Goal: Browse casually: Explore the website without a specific task or goal

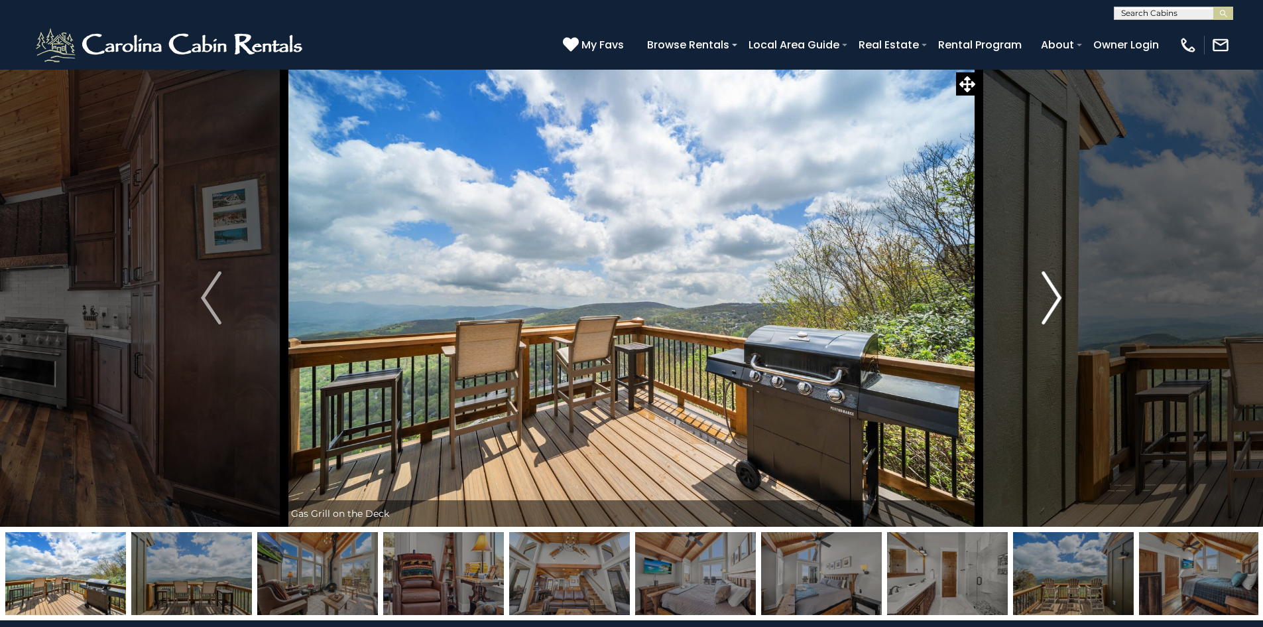
click at [1053, 303] on img "Next" at bounding box center [1052, 297] width 20 height 53
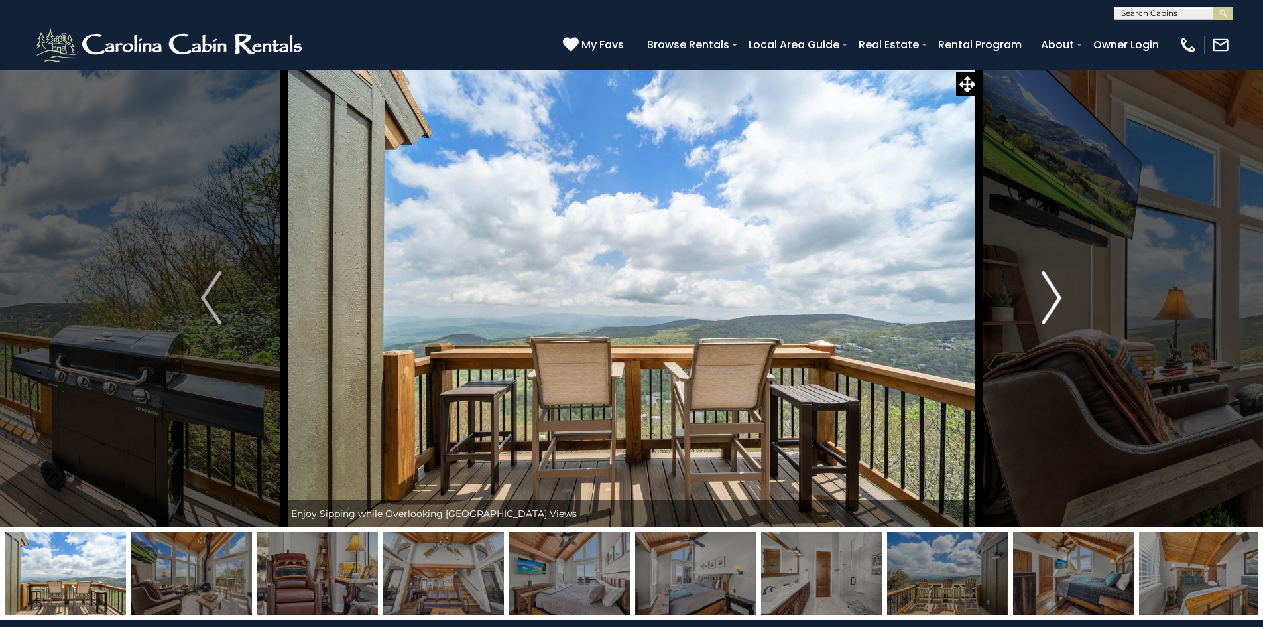
click at [1053, 303] on img "Next" at bounding box center [1052, 297] width 20 height 53
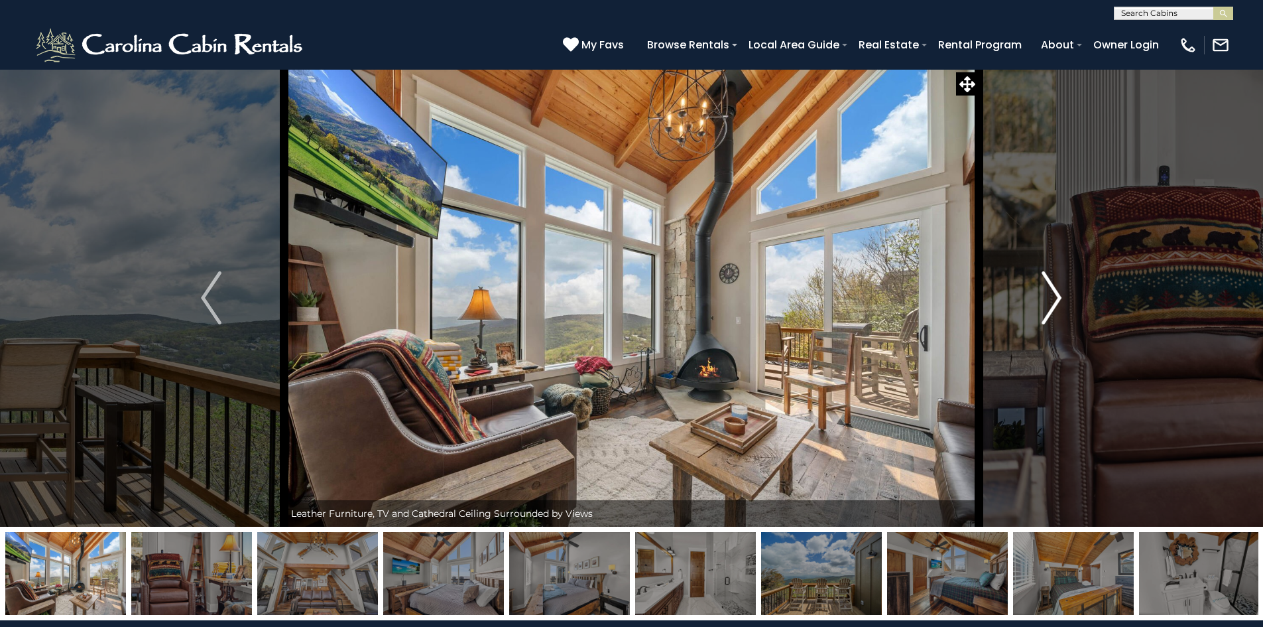
click at [1053, 303] on img "Next" at bounding box center [1052, 297] width 20 height 53
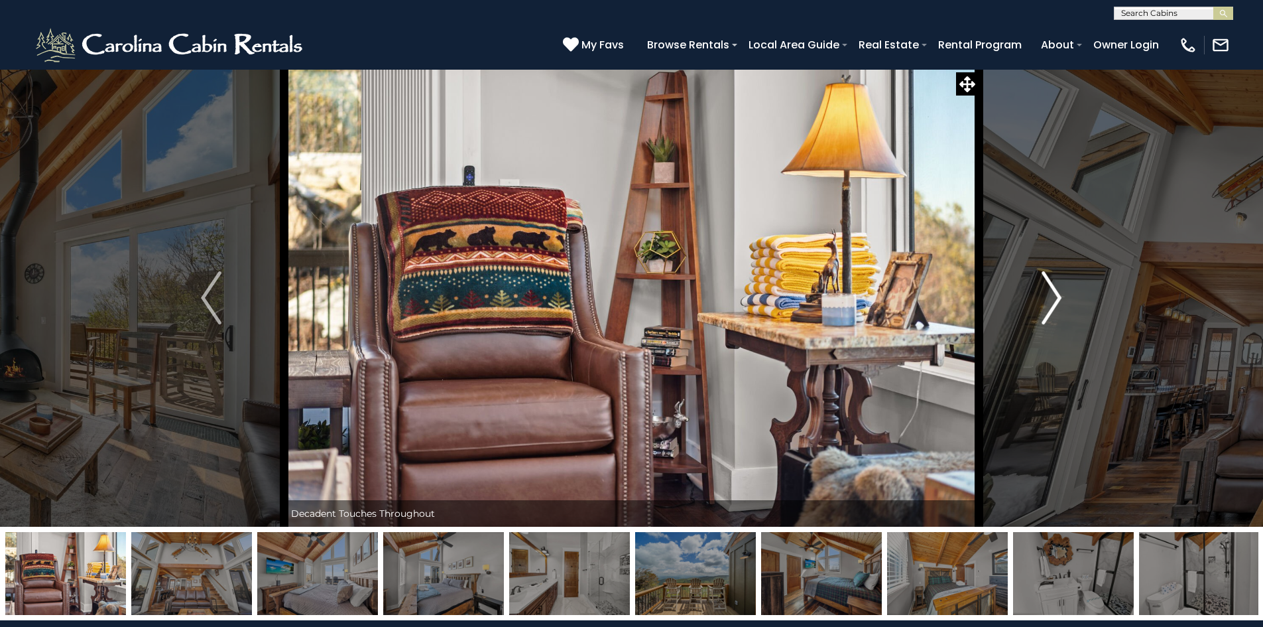
click at [1053, 303] on img "Next" at bounding box center [1052, 297] width 20 height 53
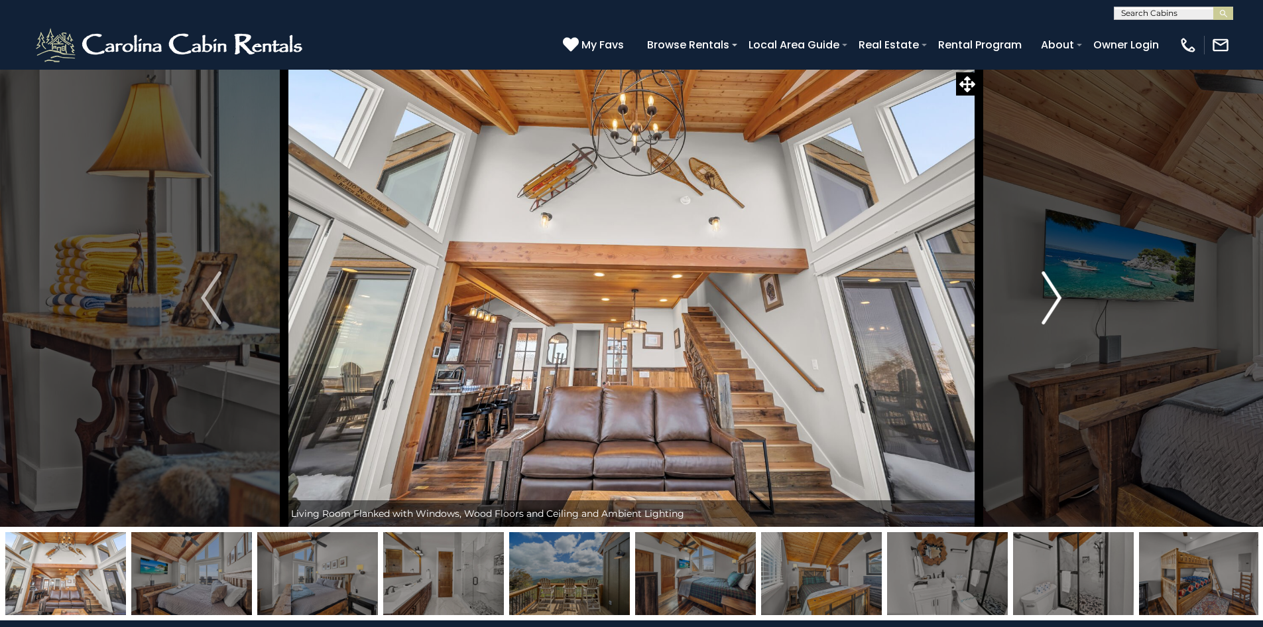
click at [1053, 303] on img "Next" at bounding box center [1052, 297] width 20 height 53
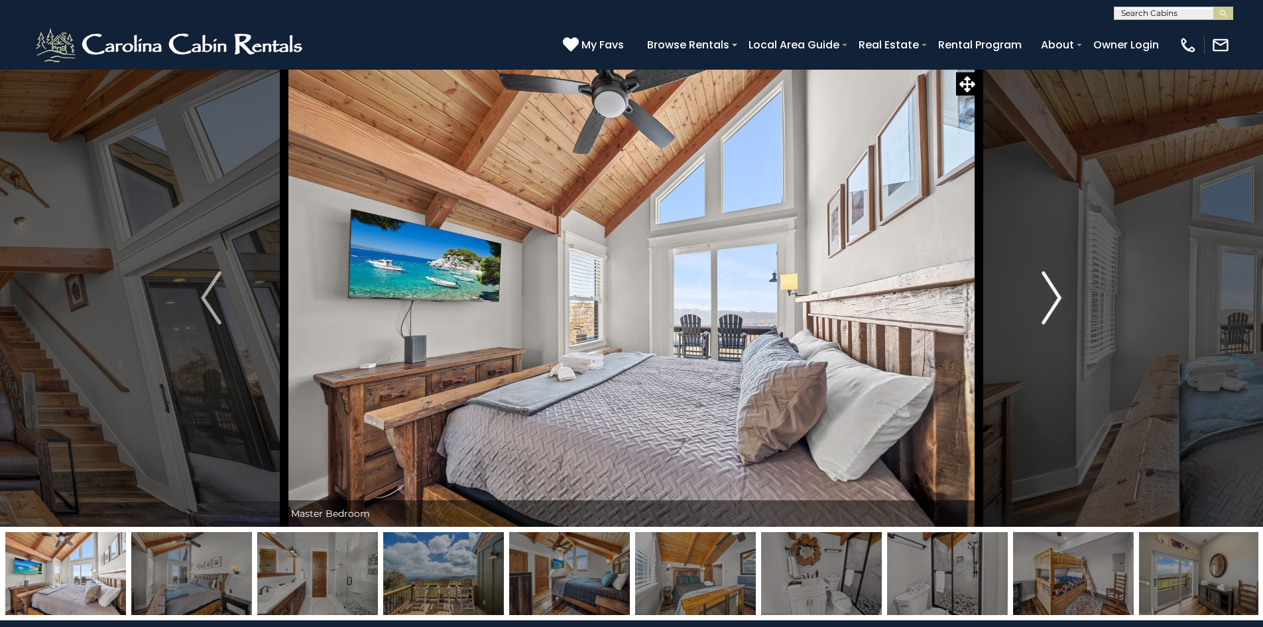
click at [1053, 303] on img "Next" at bounding box center [1052, 297] width 20 height 53
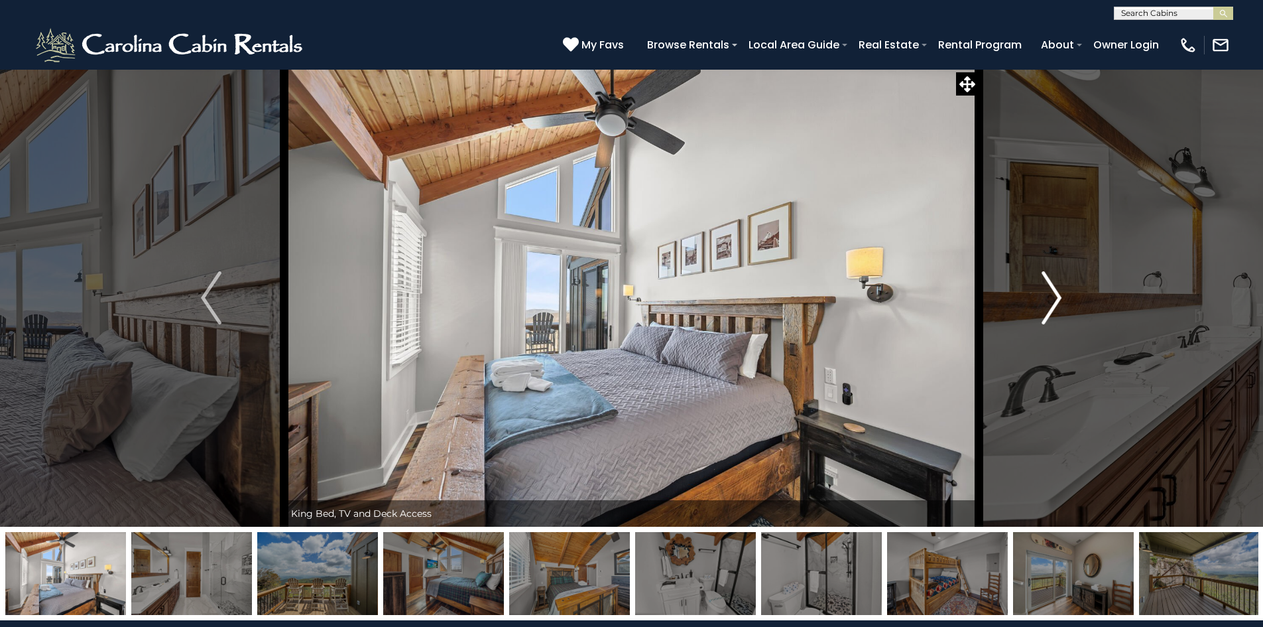
click at [1053, 303] on img "Next" at bounding box center [1052, 297] width 20 height 53
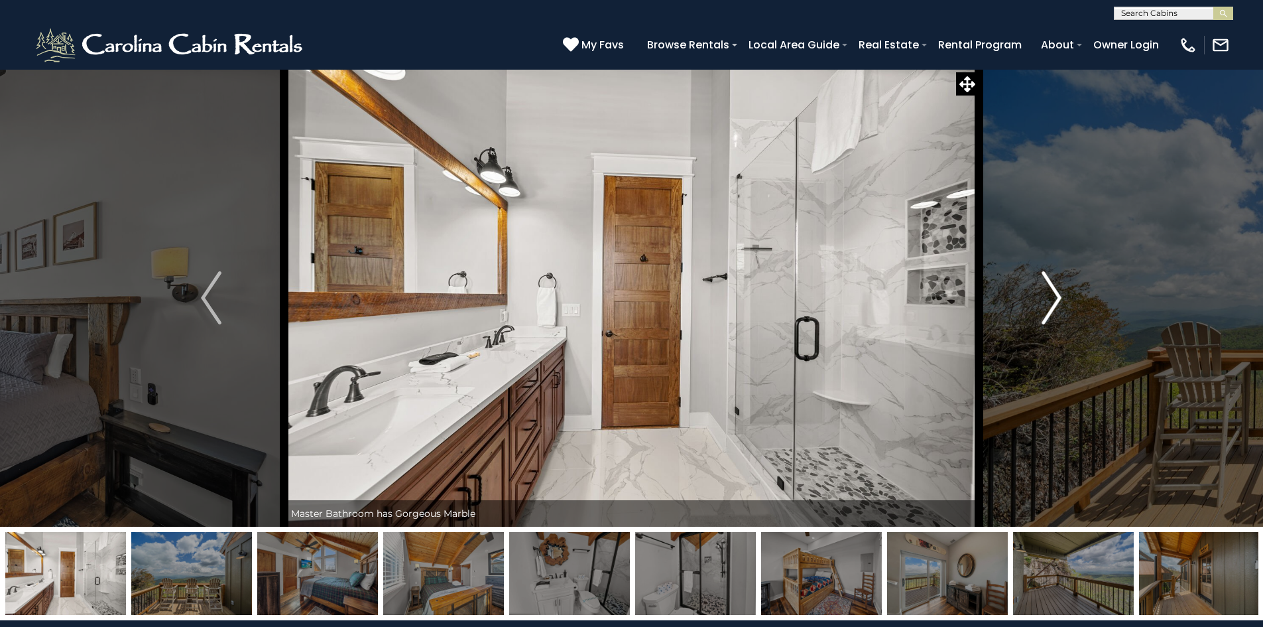
click at [1053, 303] on img "Next" at bounding box center [1052, 297] width 20 height 53
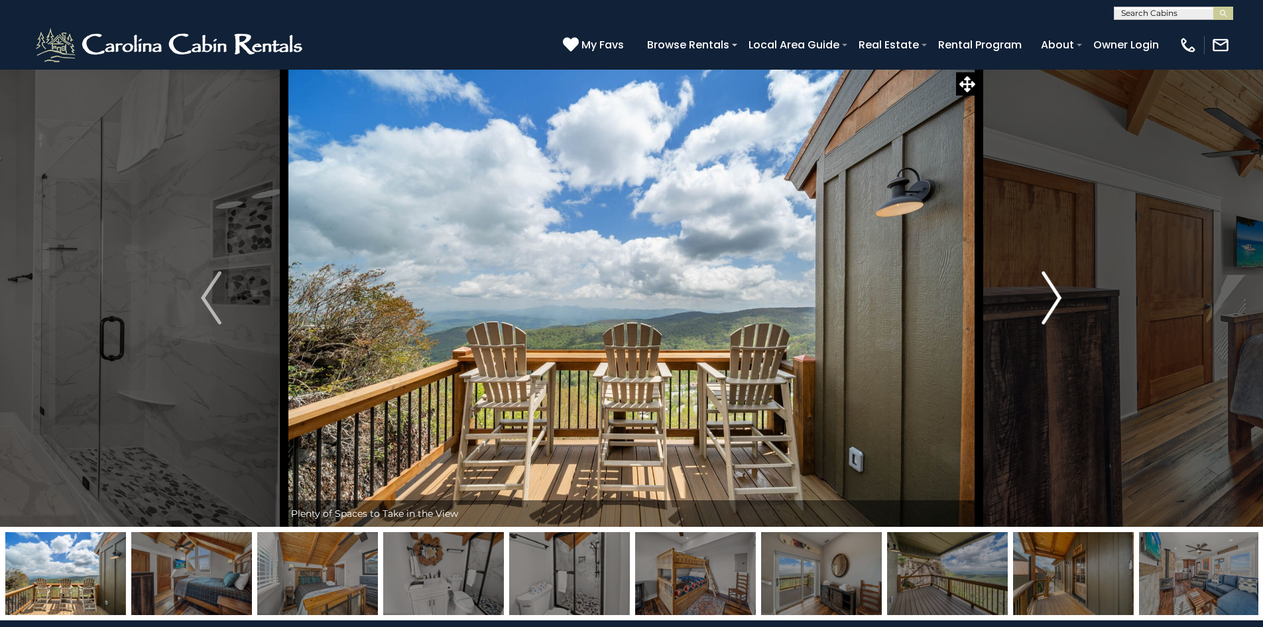
click at [1053, 303] on img "Next" at bounding box center [1052, 297] width 20 height 53
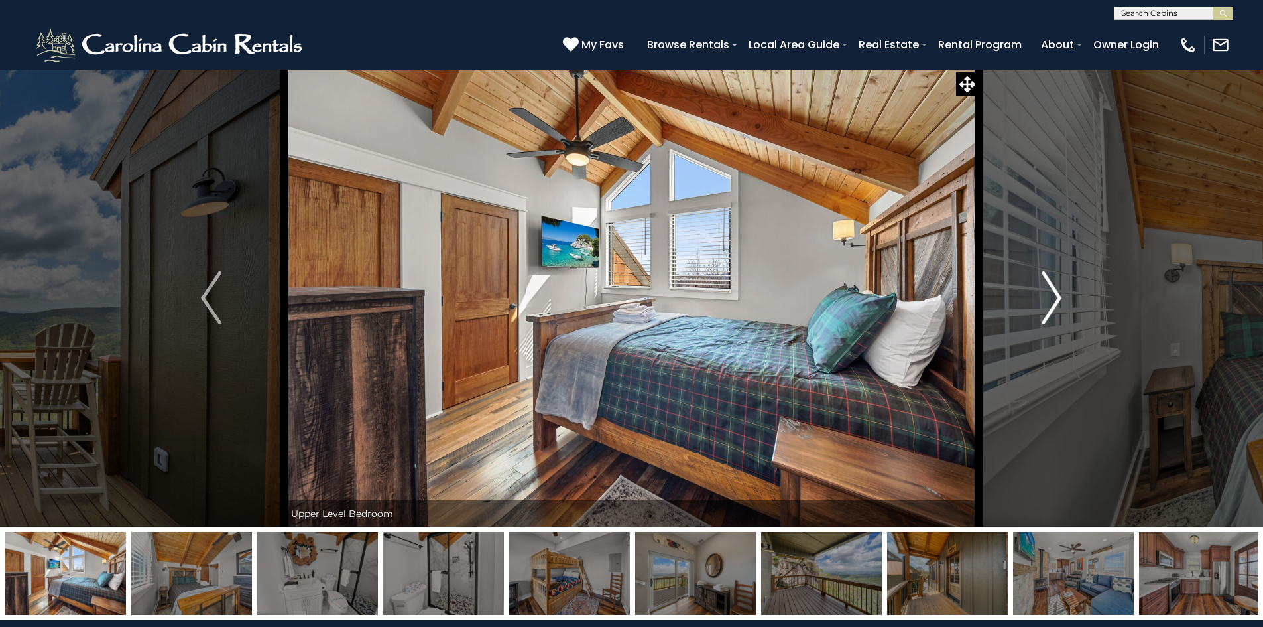
click at [1053, 303] on img "Next" at bounding box center [1052, 297] width 20 height 53
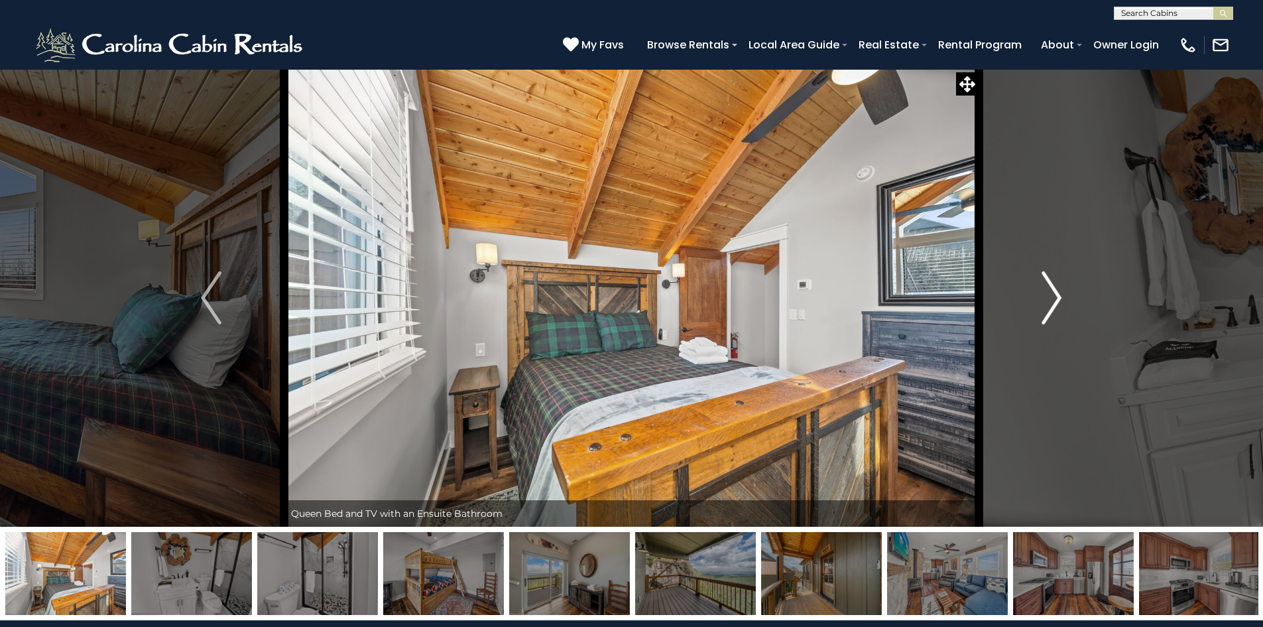
click at [1053, 303] on img "Next" at bounding box center [1052, 297] width 20 height 53
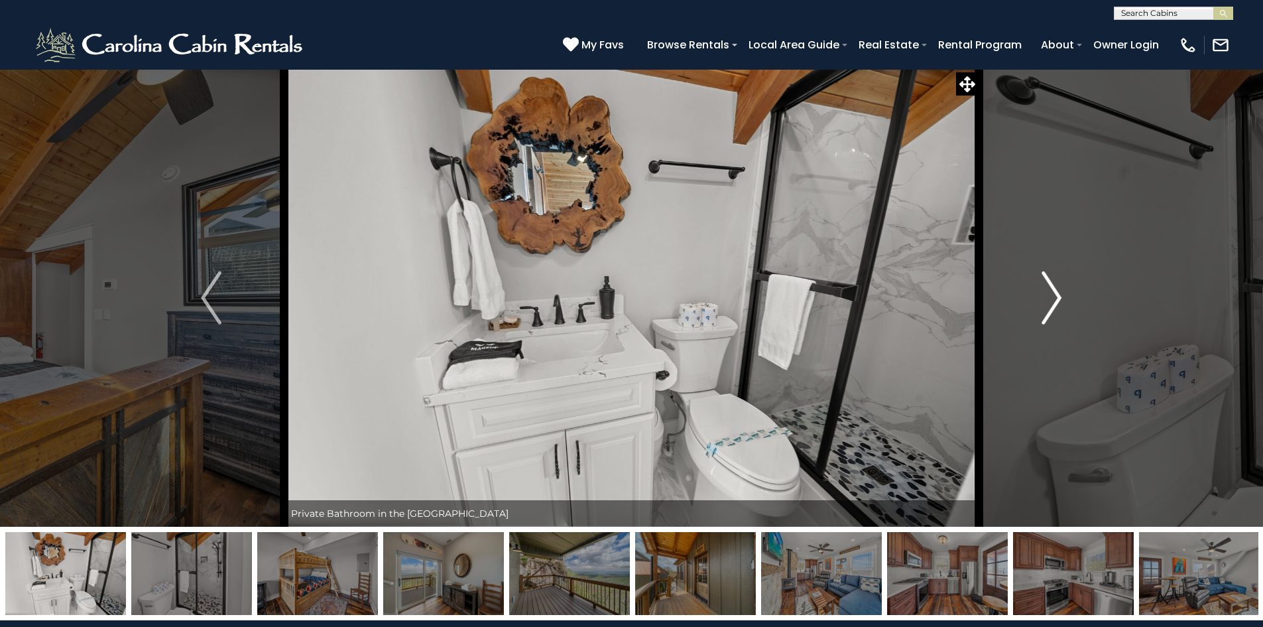
click at [1053, 303] on img "Next" at bounding box center [1052, 297] width 20 height 53
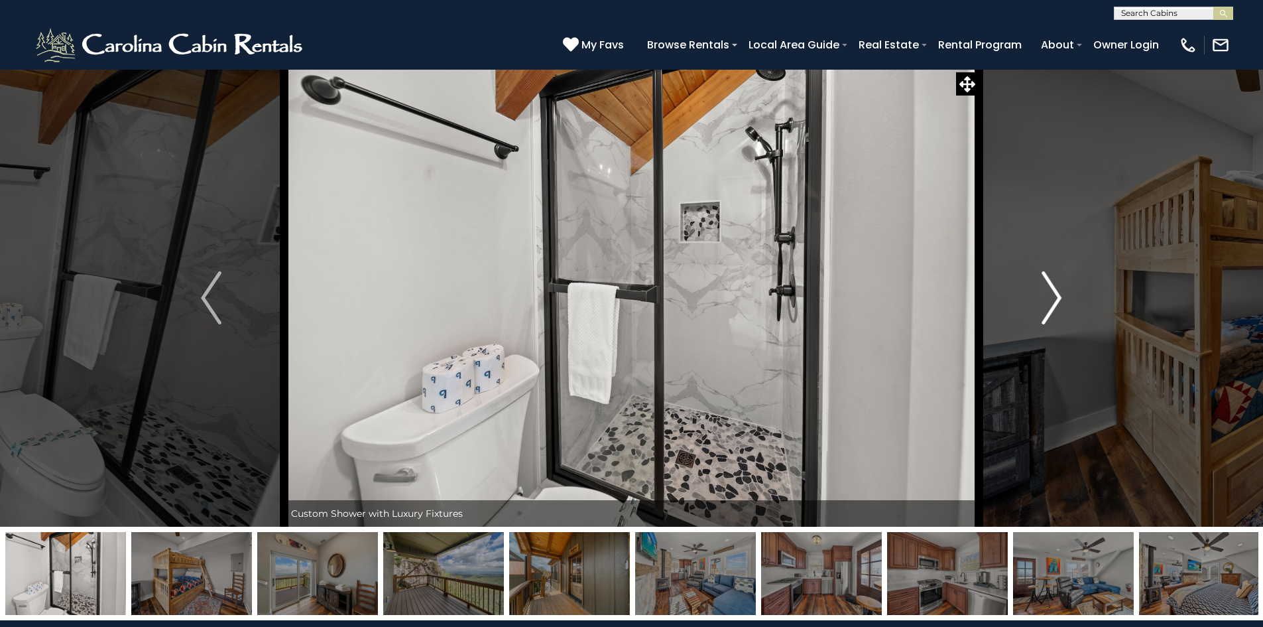
click at [1053, 303] on img "Next" at bounding box center [1052, 297] width 20 height 53
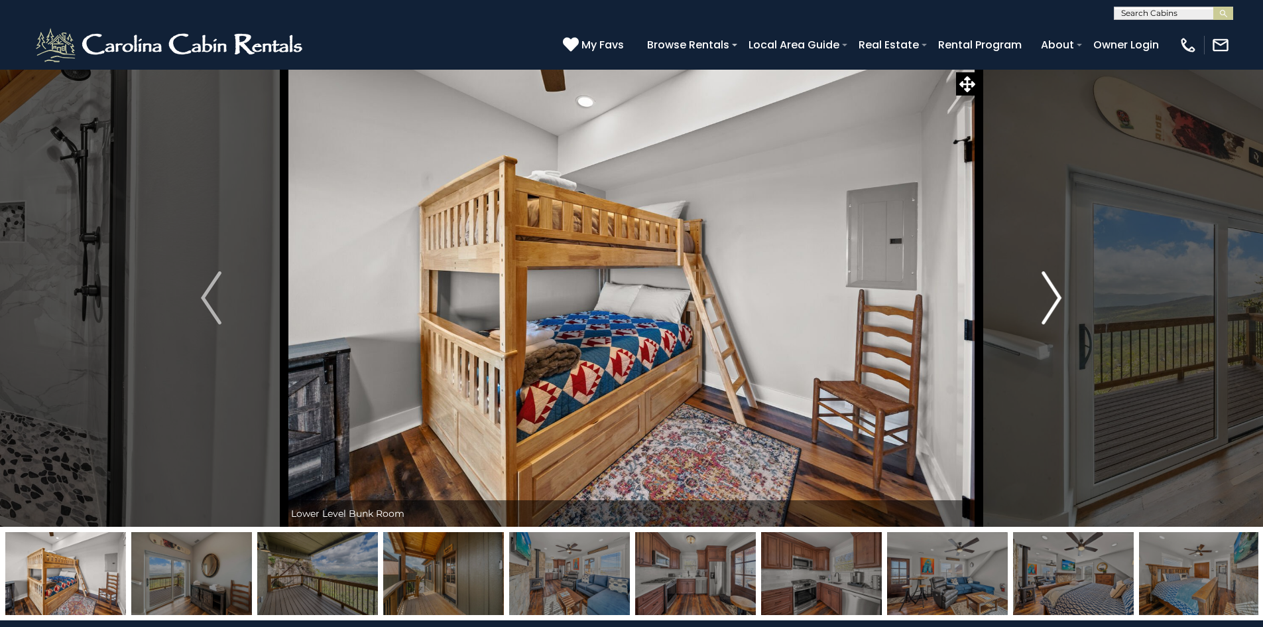
click at [1053, 303] on img "Next" at bounding box center [1052, 297] width 20 height 53
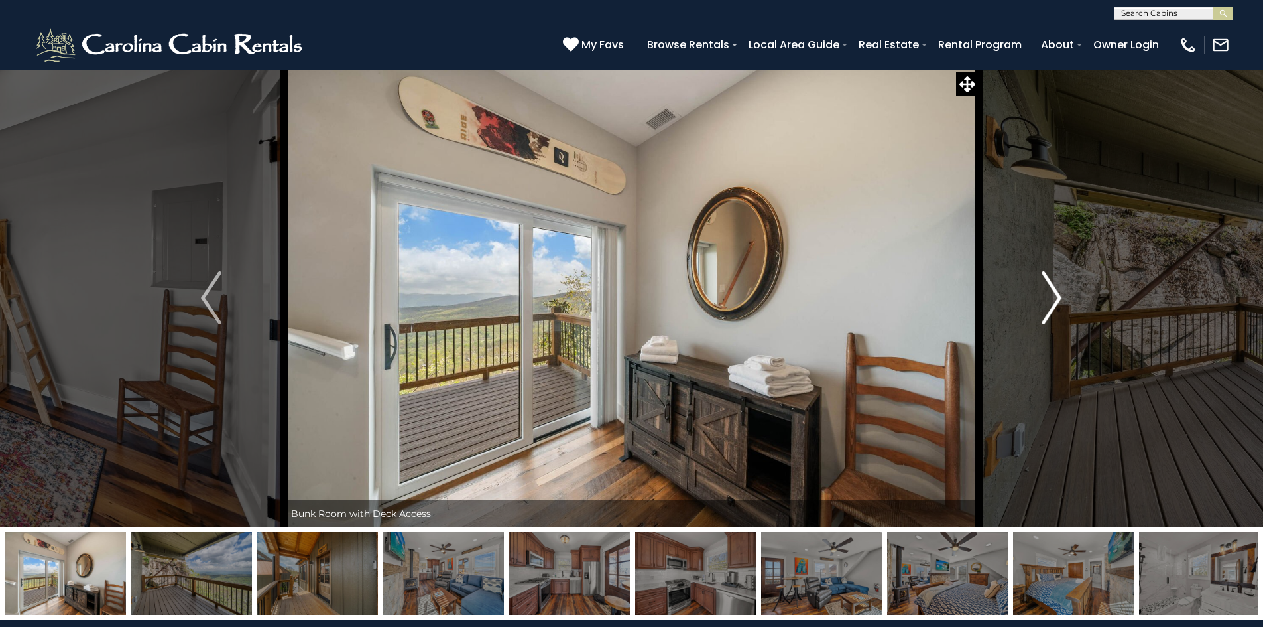
click at [1053, 303] on img "Next" at bounding box center [1052, 297] width 20 height 53
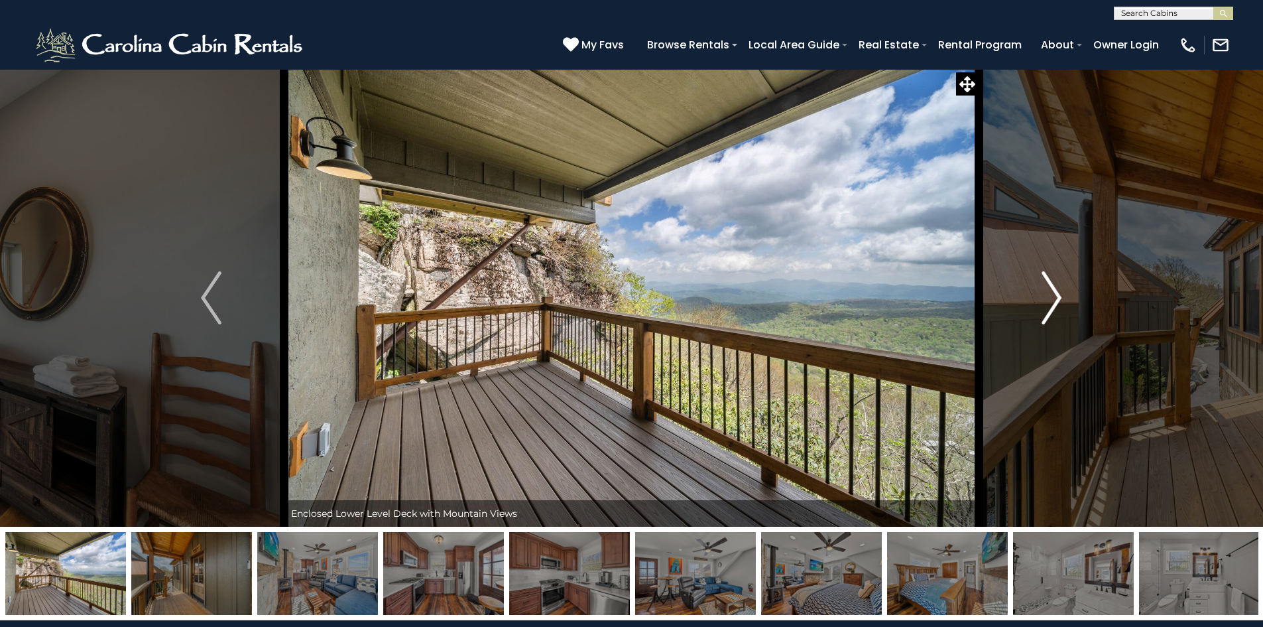
click at [1053, 303] on img "Next" at bounding box center [1052, 297] width 20 height 53
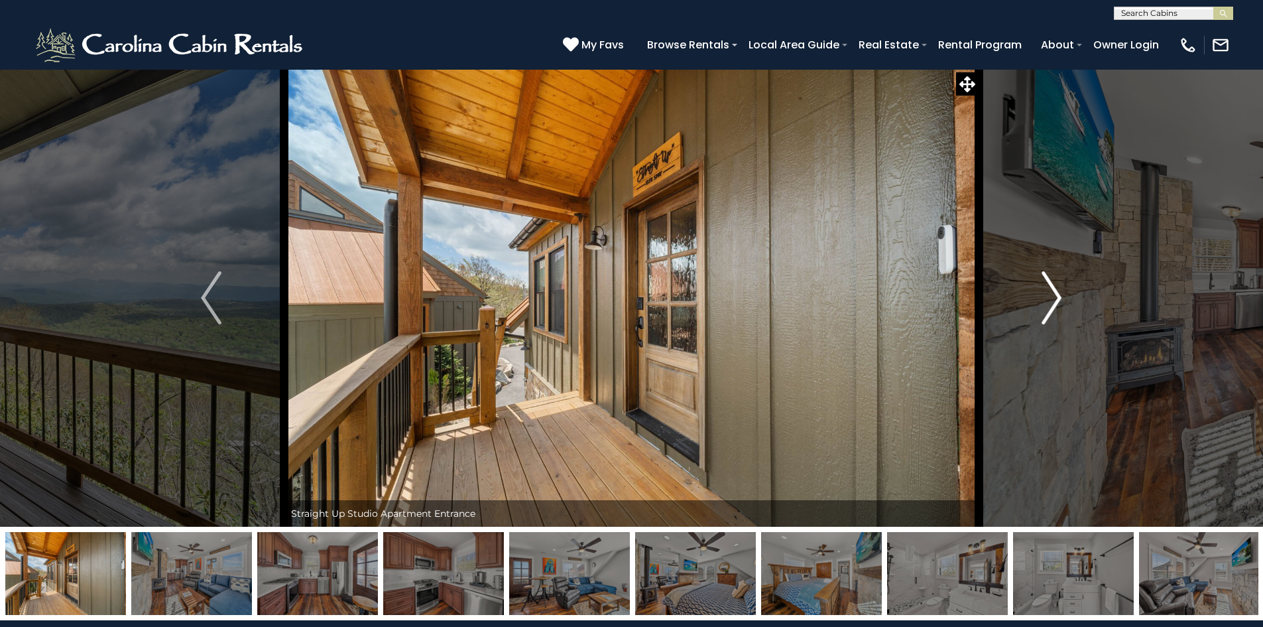
click at [1059, 298] on img "Next" at bounding box center [1052, 297] width 20 height 53
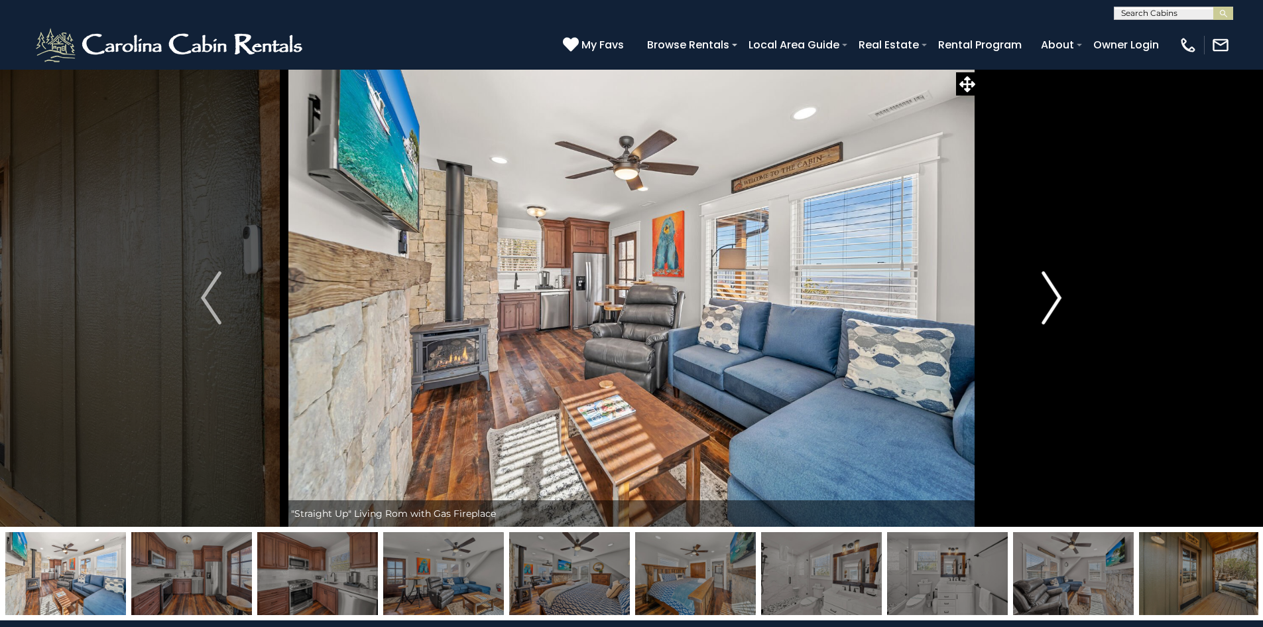
click at [1059, 298] on img "Next" at bounding box center [1052, 297] width 20 height 53
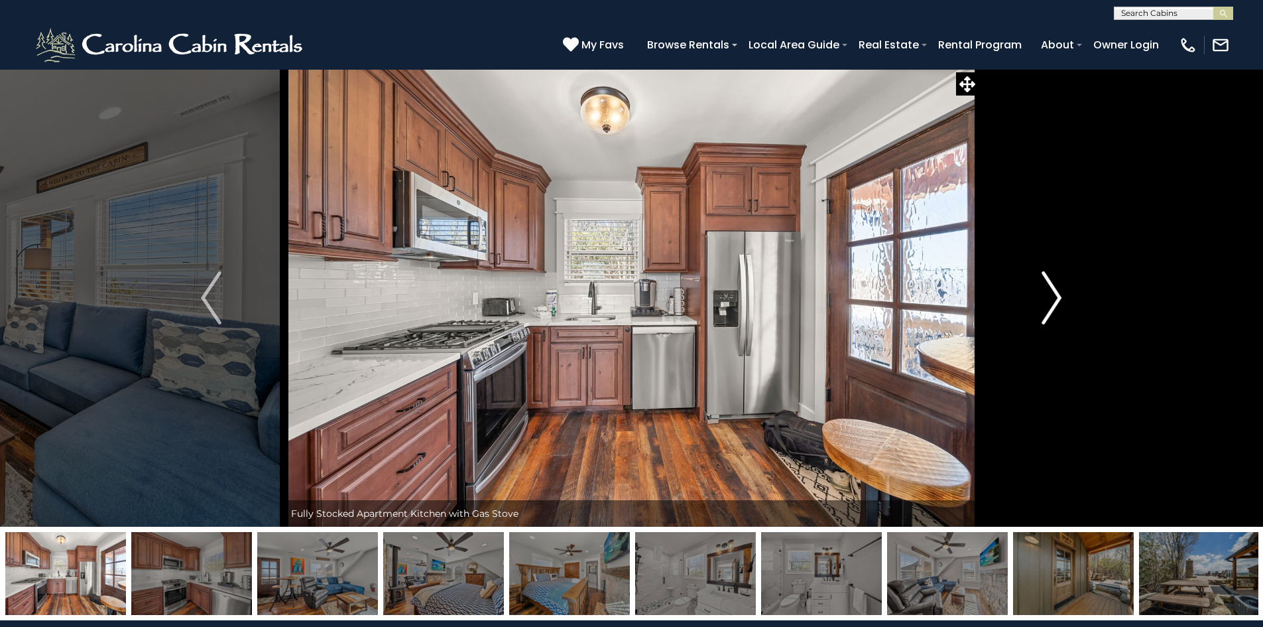
click at [1059, 298] on img "Next" at bounding box center [1052, 297] width 20 height 53
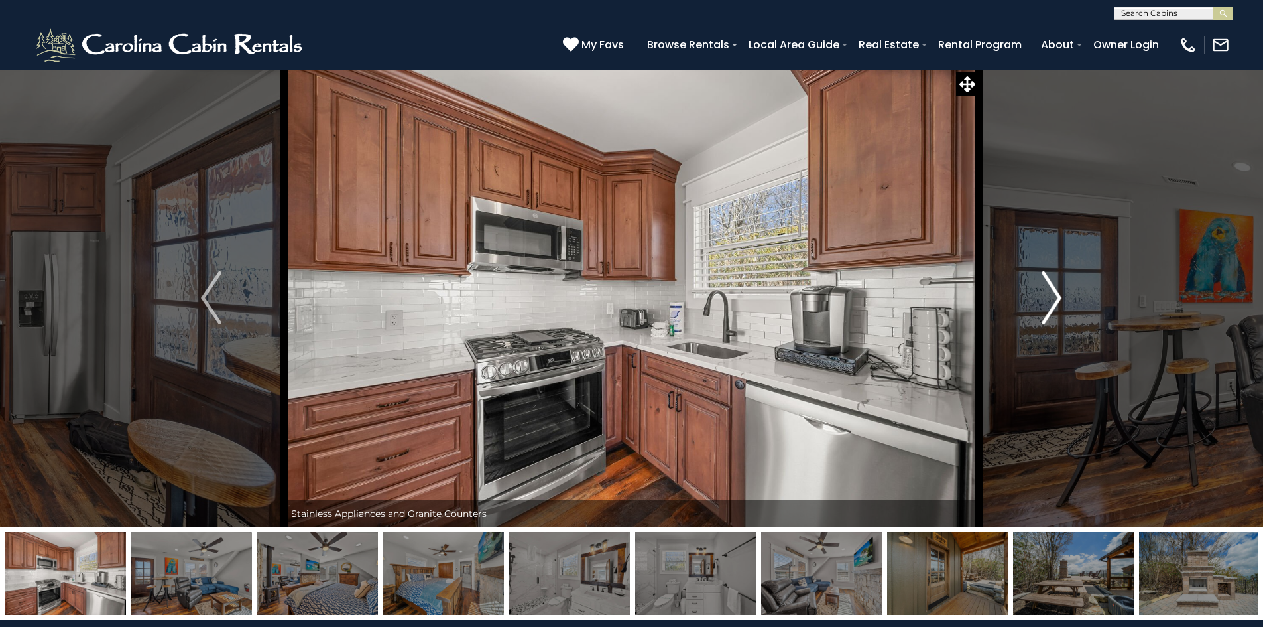
click at [1059, 298] on img "Next" at bounding box center [1052, 297] width 20 height 53
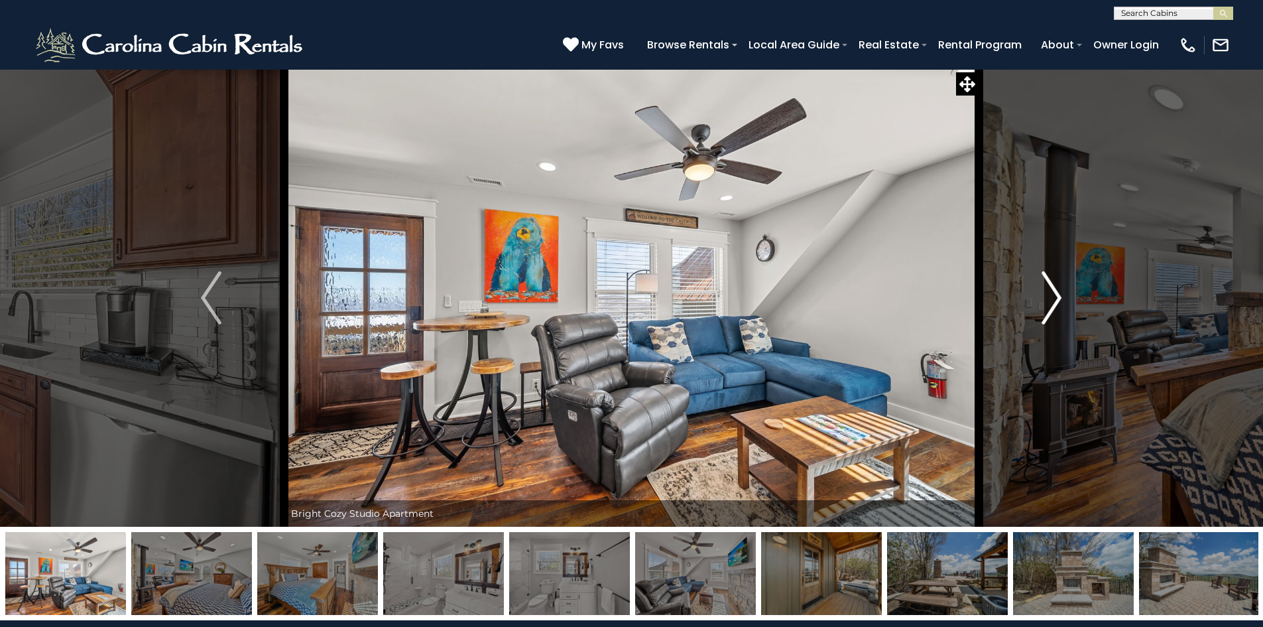
click at [1059, 298] on img "Next" at bounding box center [1052, 297] width 20 height 53
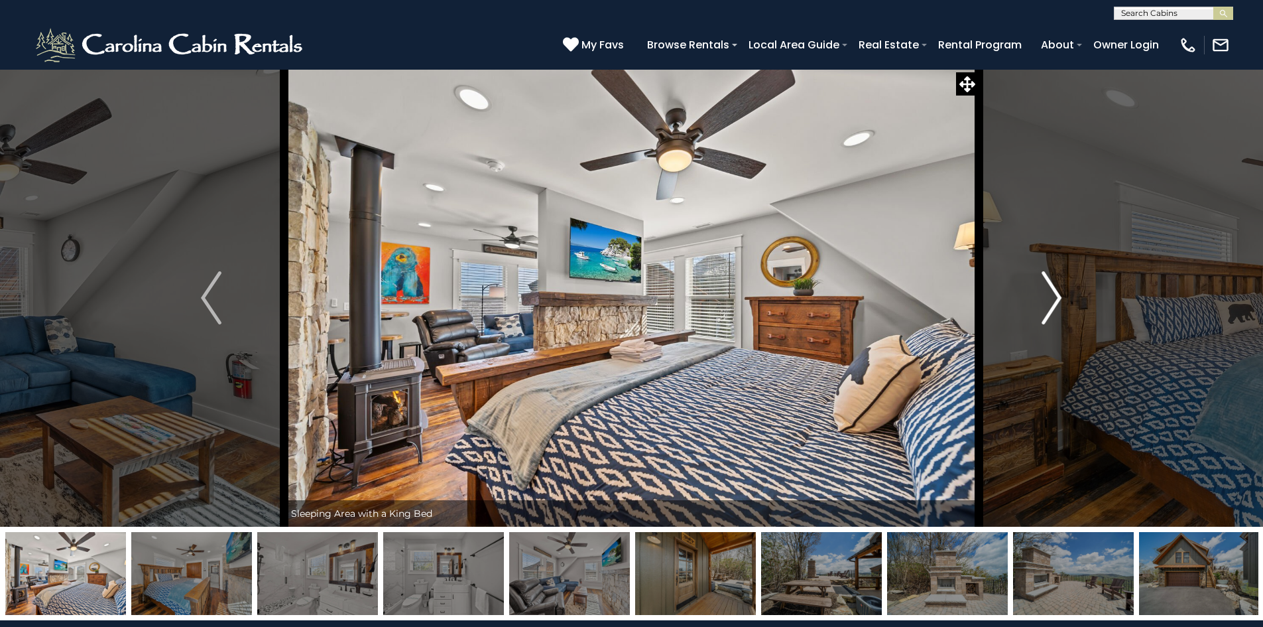
click at [1059, 298] on img "Next" at bounding box center [1052, 297] width 20 height 53
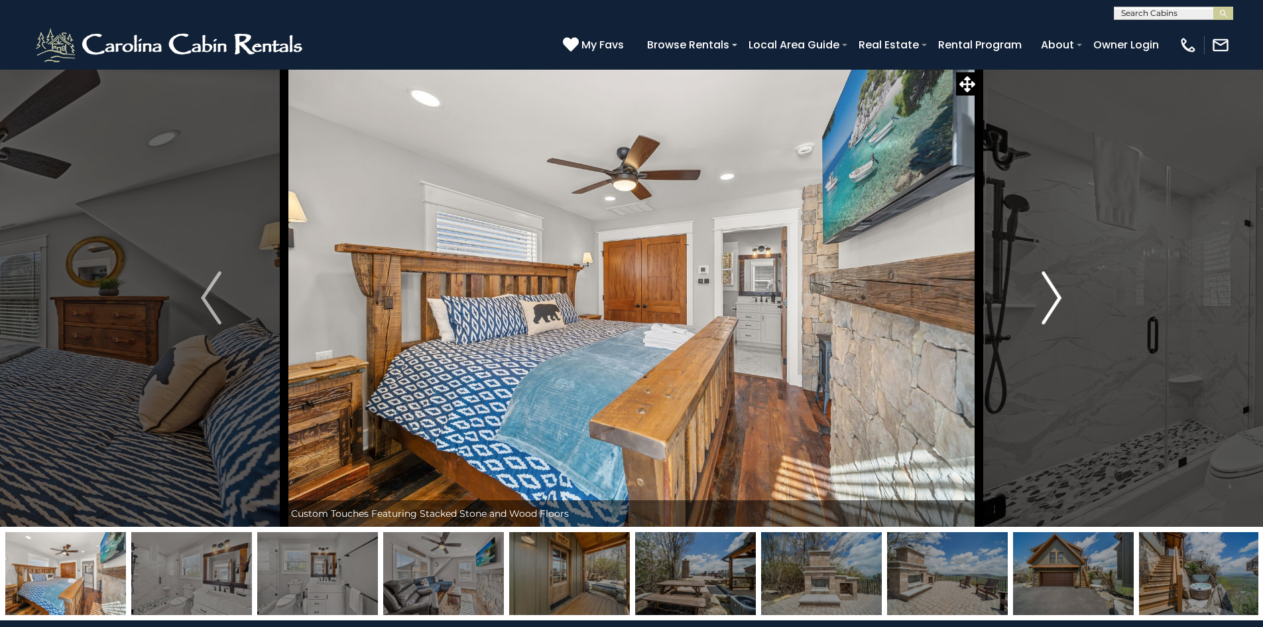
click at [1059, 298] on img "Next" at bounding box center [1052, 297] width 20 height 53
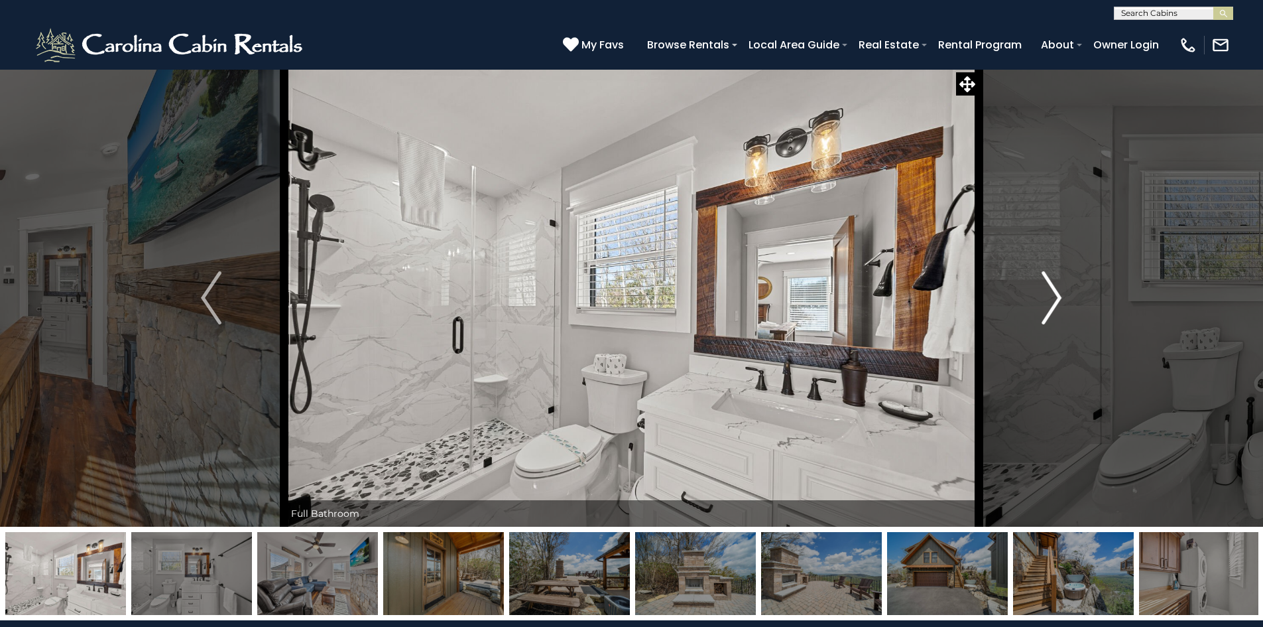
click at [1059, 298] on img "Next" at bounding box center [1052, 297] width 20 height 53
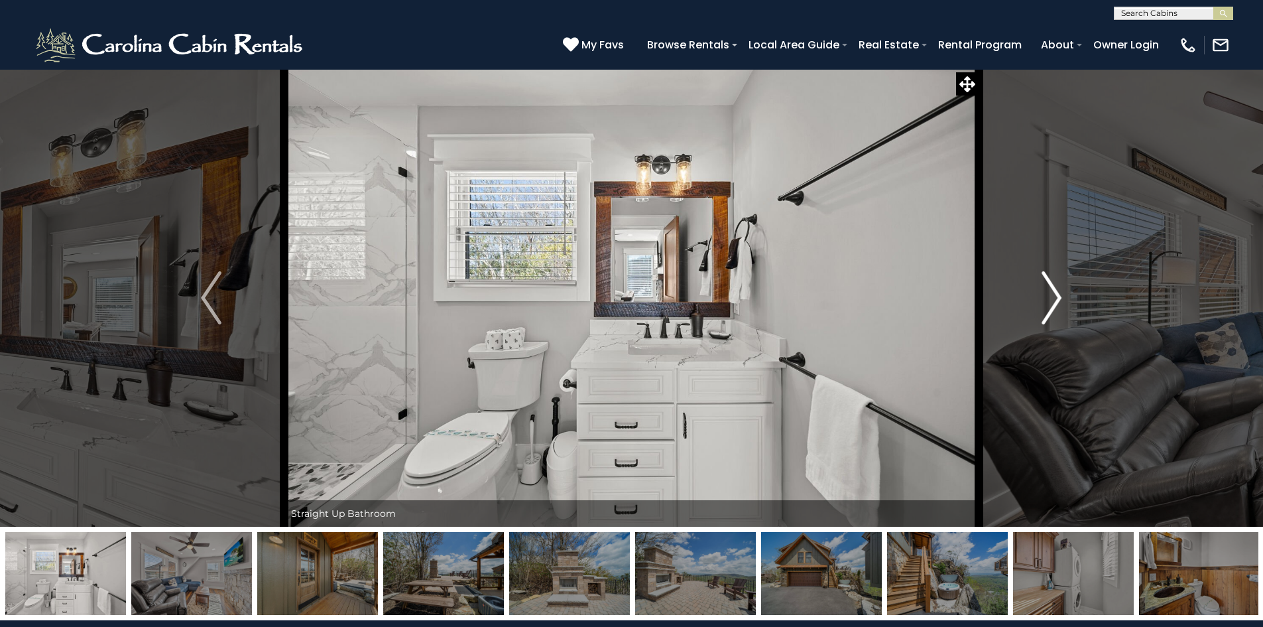
click at [1059, 298] on img "Next" at bounding box center [1052, 297] width 20 height 53
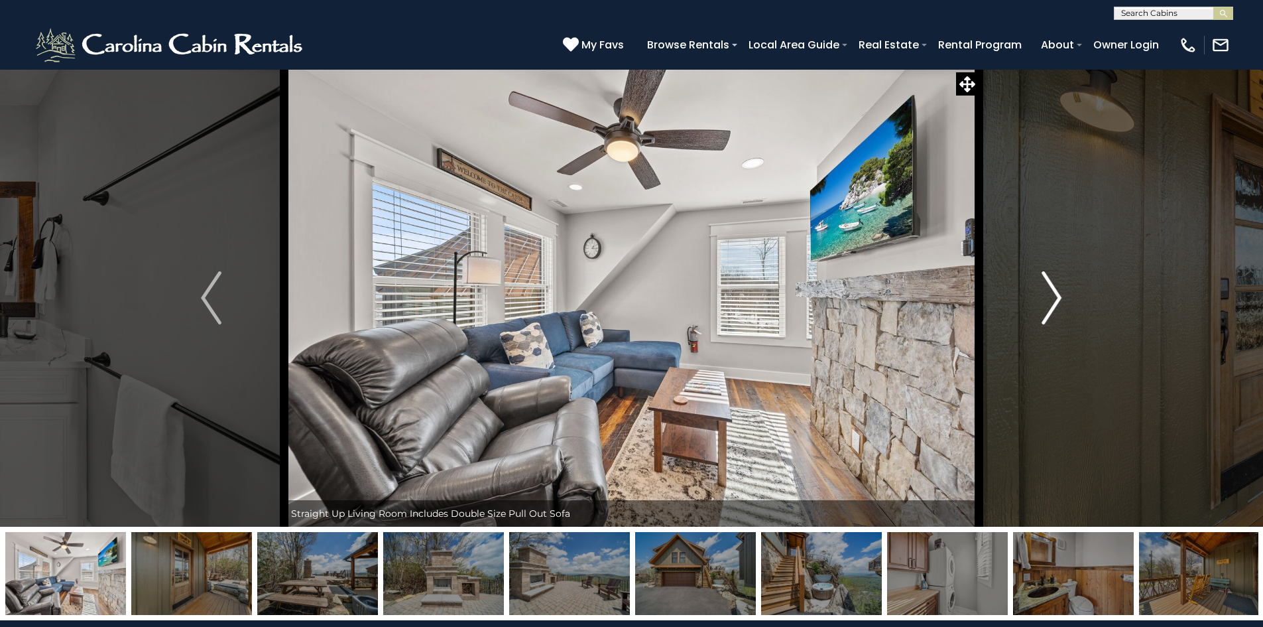
click at [1059, 298] on img "Next" at bounding box center [1052, 297] width 20 height 53
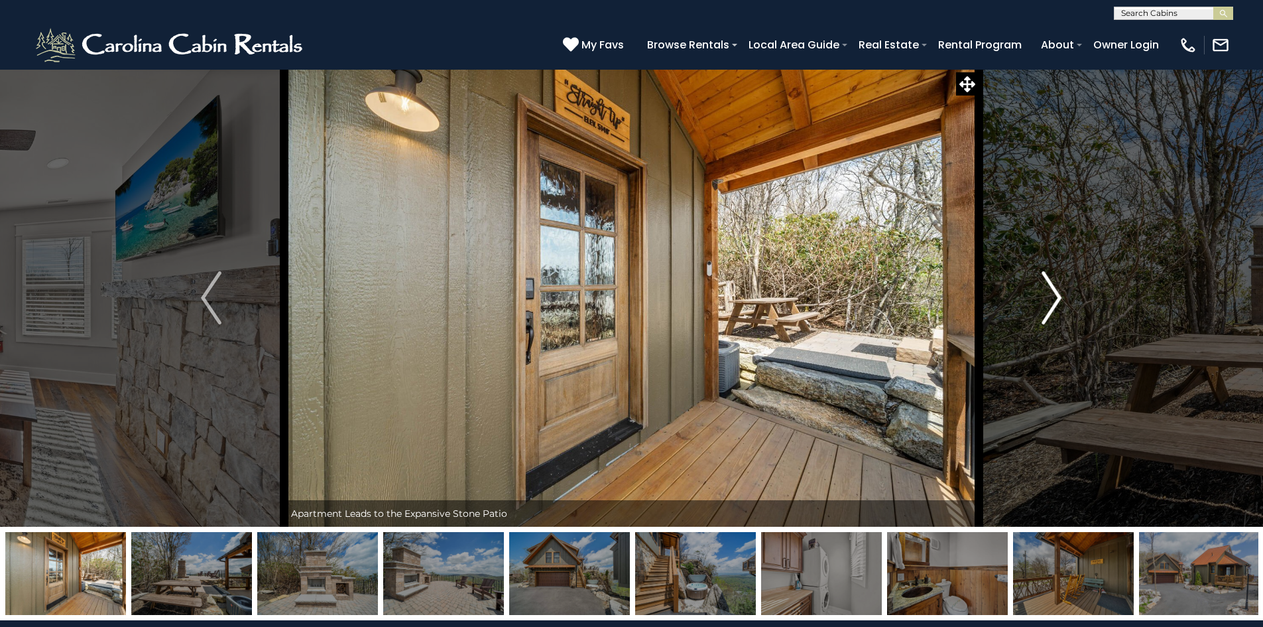
click at [1059, 298] on img "Next" at bounding box center [1052, 297] width 20 height 53
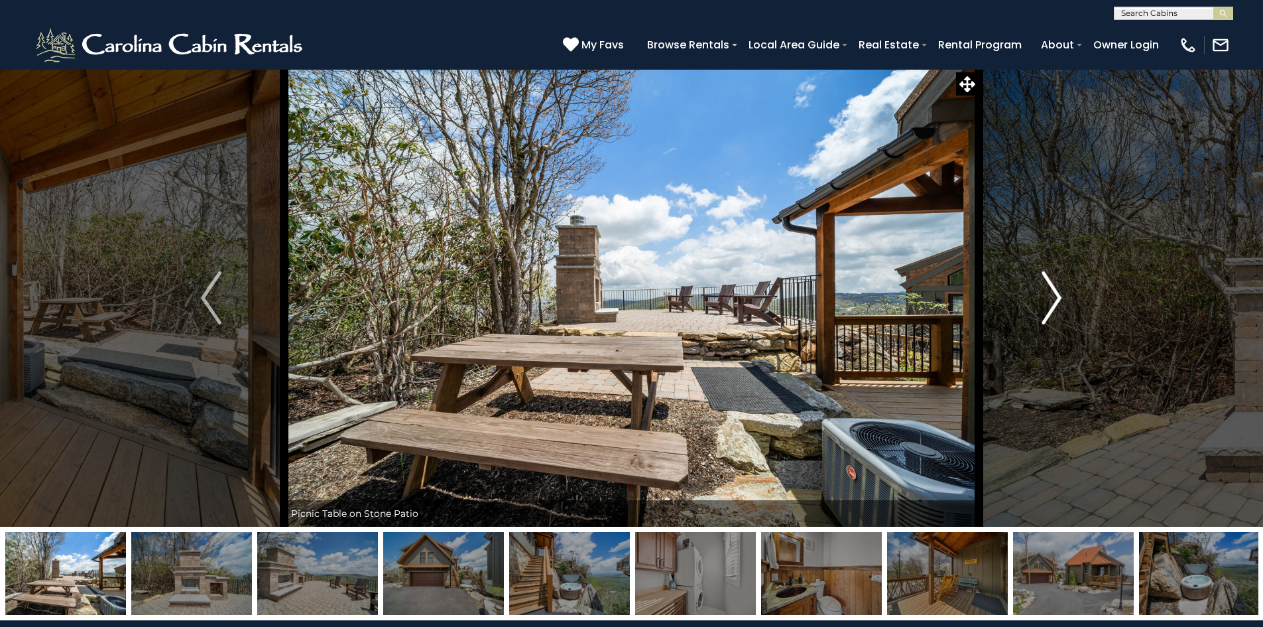
click at [1059, 298] on img "Next" at bounding box center [1052, 297] width 20 height 53
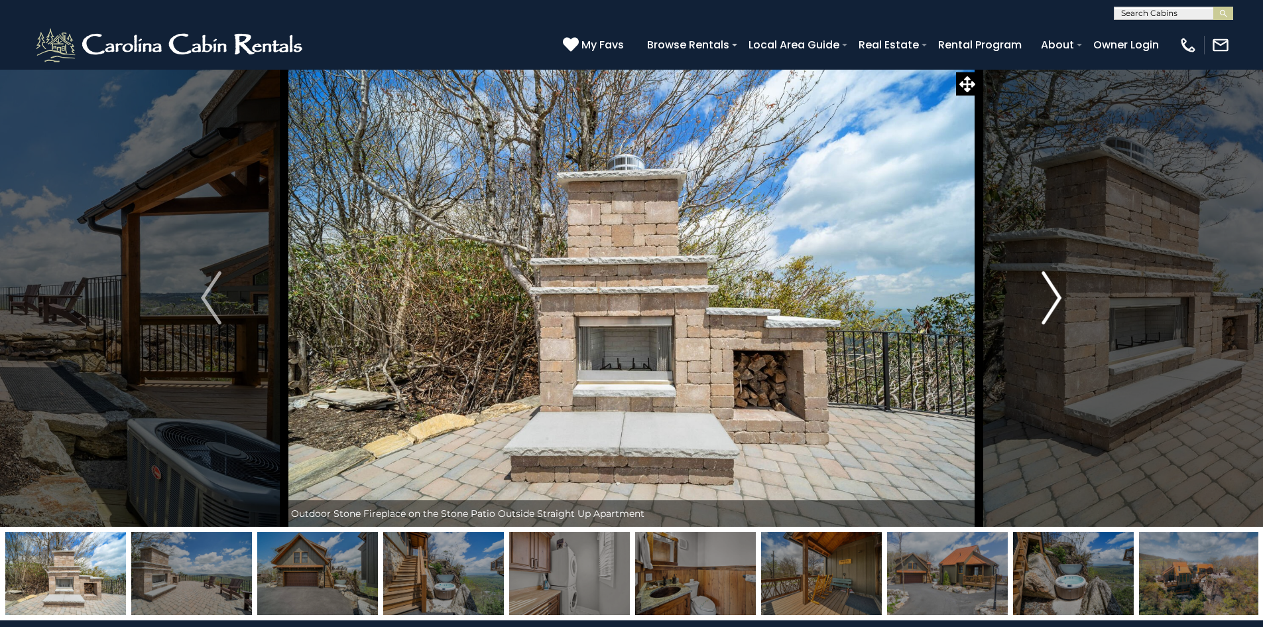
click at [1059, 298] on img "Next" at bounding box center [1052, 297] width 20 height 53
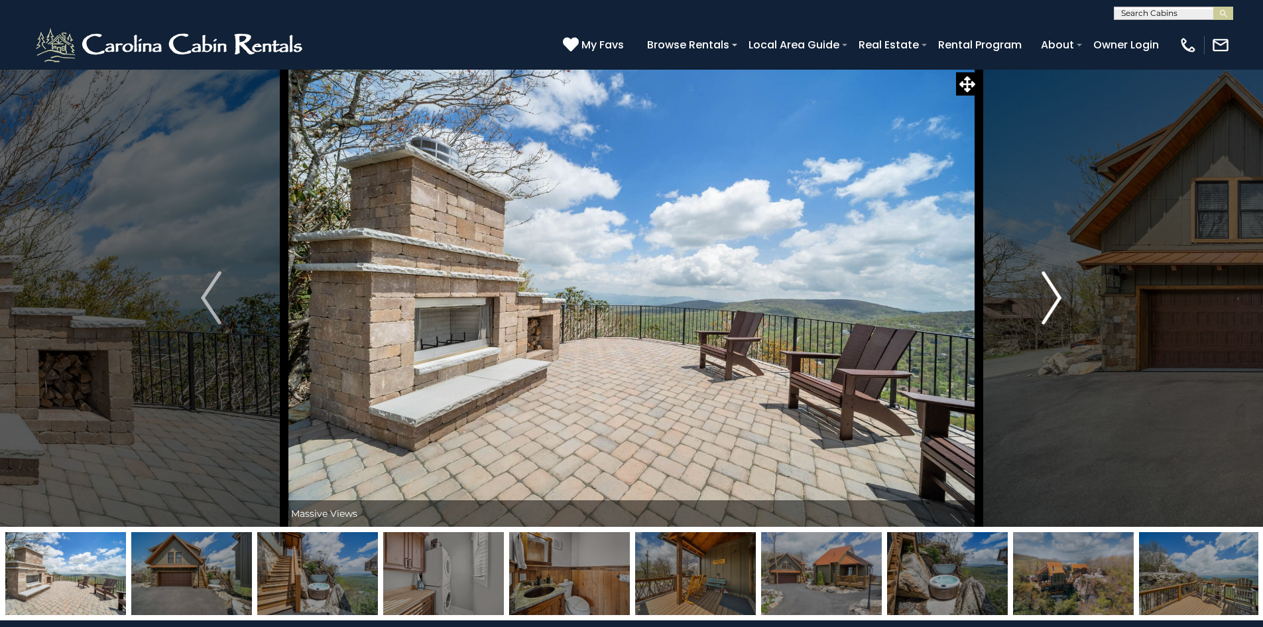
click at [1059, 298] on img "Next" at bounding box center [1052, 297] width 20 height 53
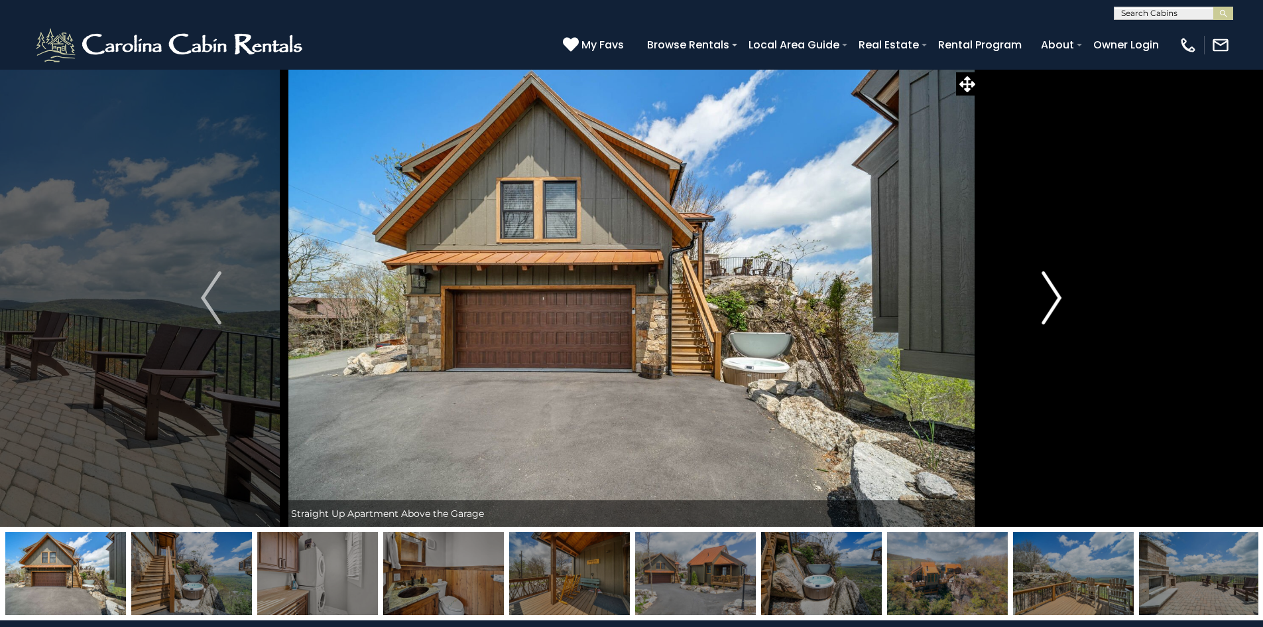
click at [1059, 298] on img "Next" at bounding box center [1052, 297] width 20 height 53
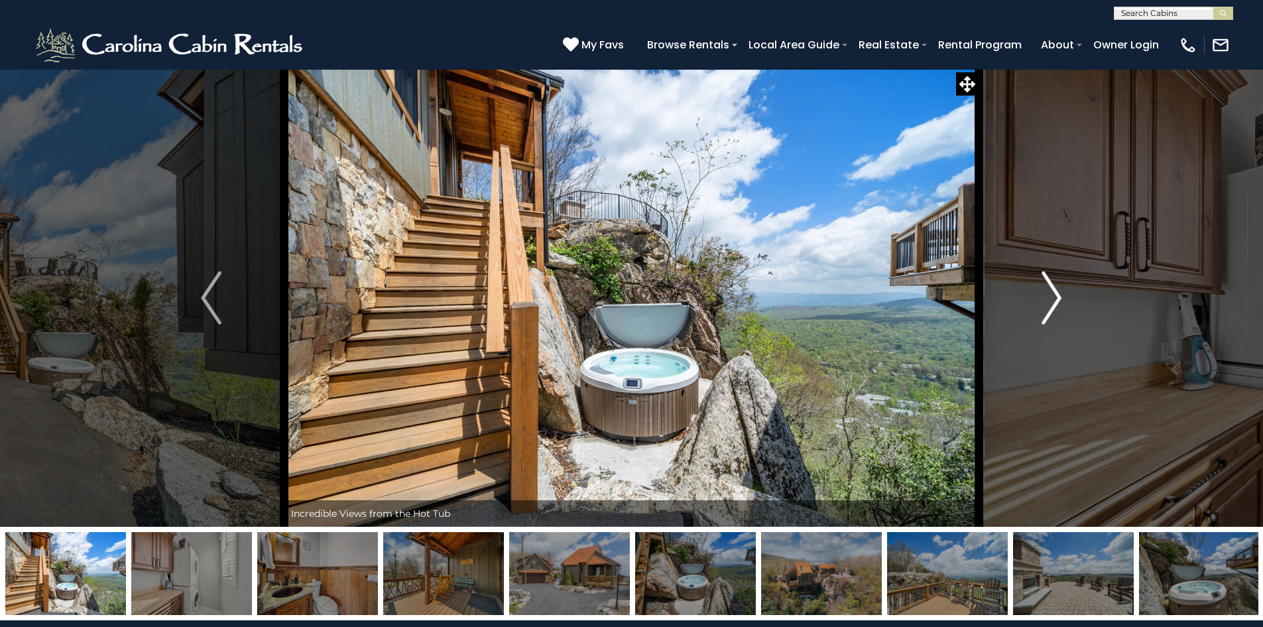
click at [1059, 298] on img "Next" at bounding box center [1052, 297] width 20 height 53
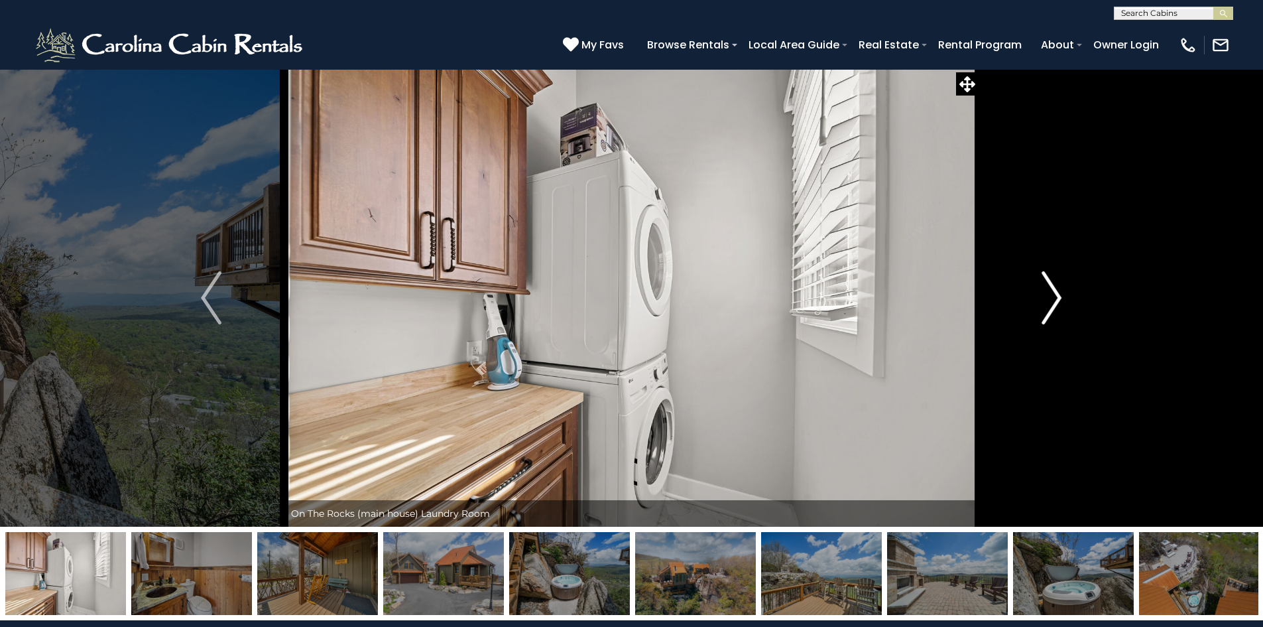
click at [1059, 298] on img "Next" at bounding box center [1052, 297] width 20 height 53
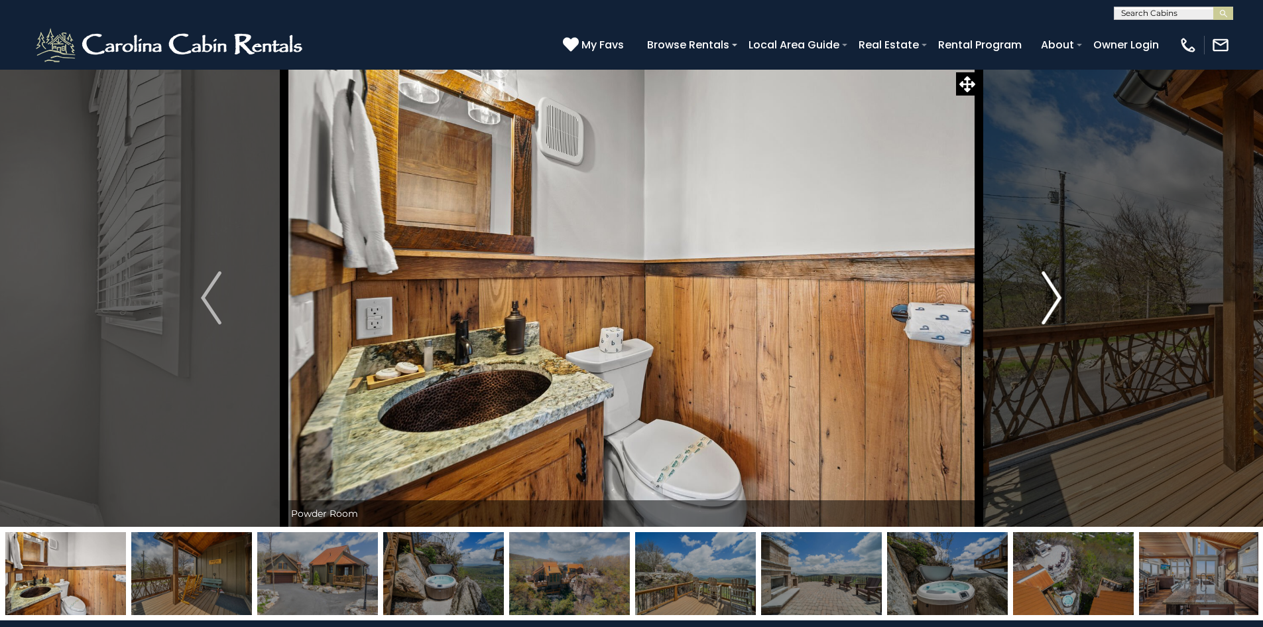
click at [1059, 298] on img "Next" at bounding box center [1052, 297] width 20 height 53
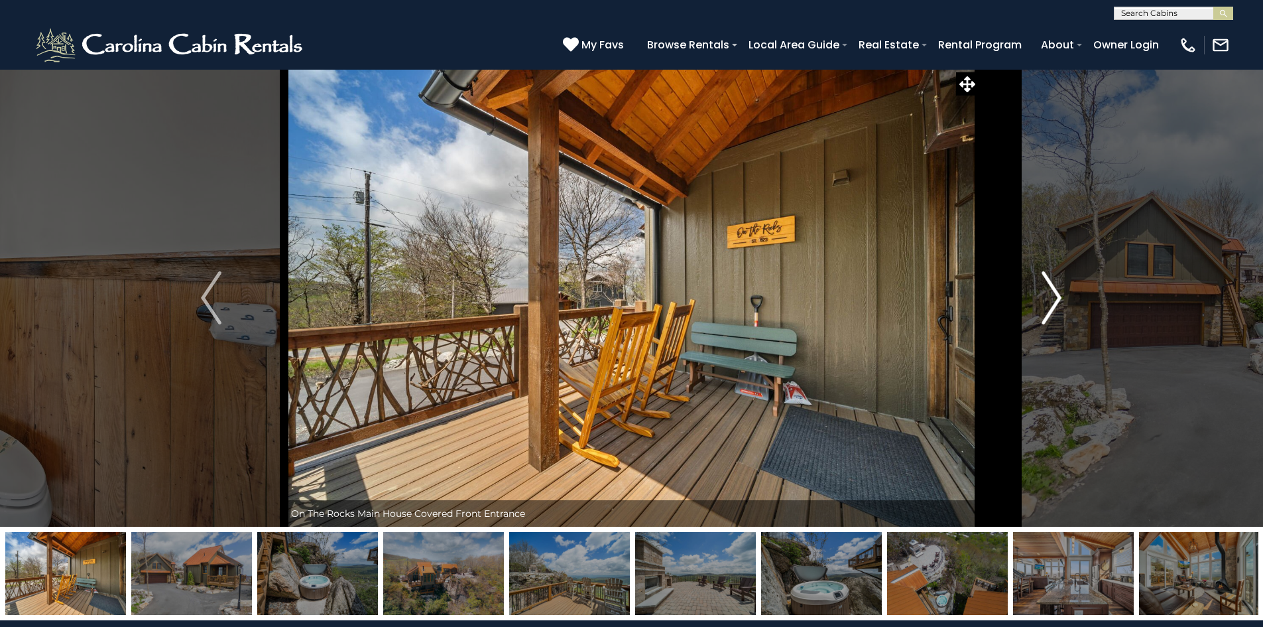
click at [1059, 298] on img "Next" at bounding box center [1052, 297] width 20 height 53
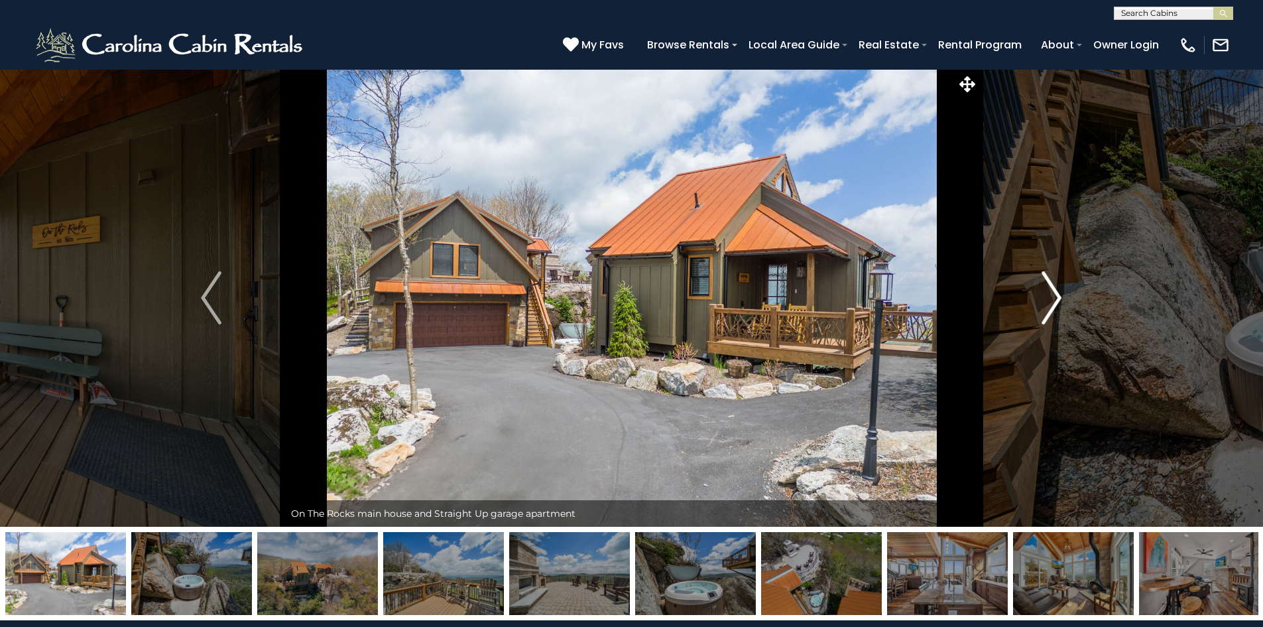
click at [1059, 298] on img "Next" at bounding box center [1052, 297] width 20 height 53
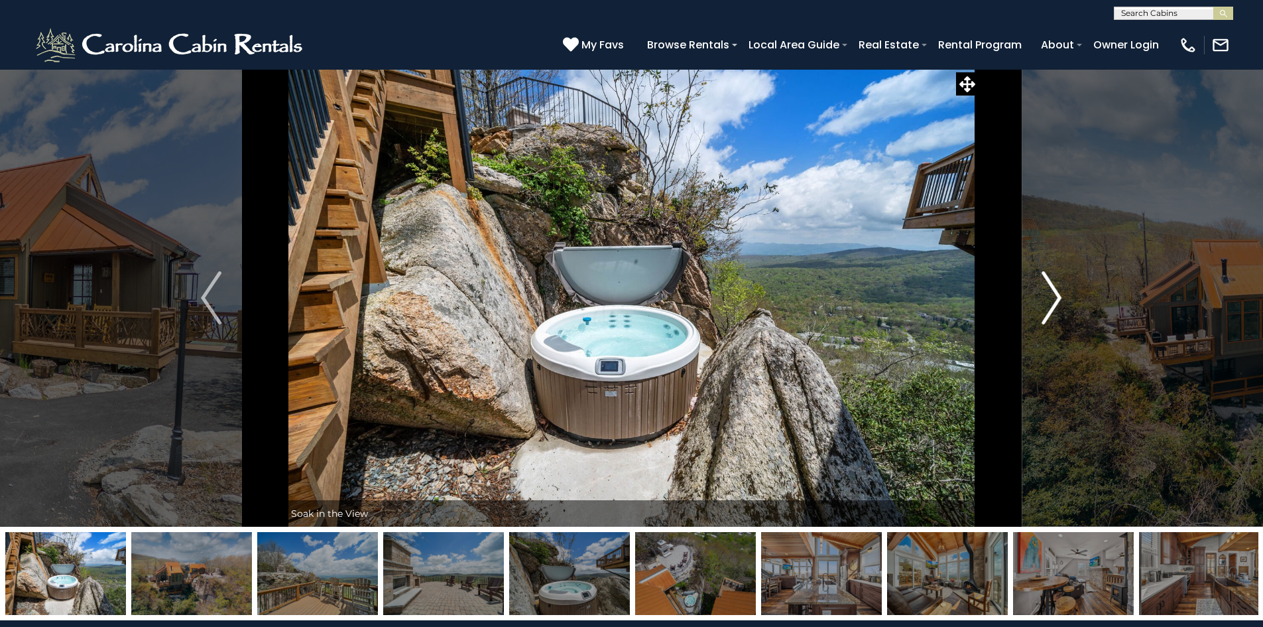
click at [1059, 298] on img "Next" at bounding box center [1052, 297] width 20 height 53
